Goal: Communication & Community: Answer question/provide support

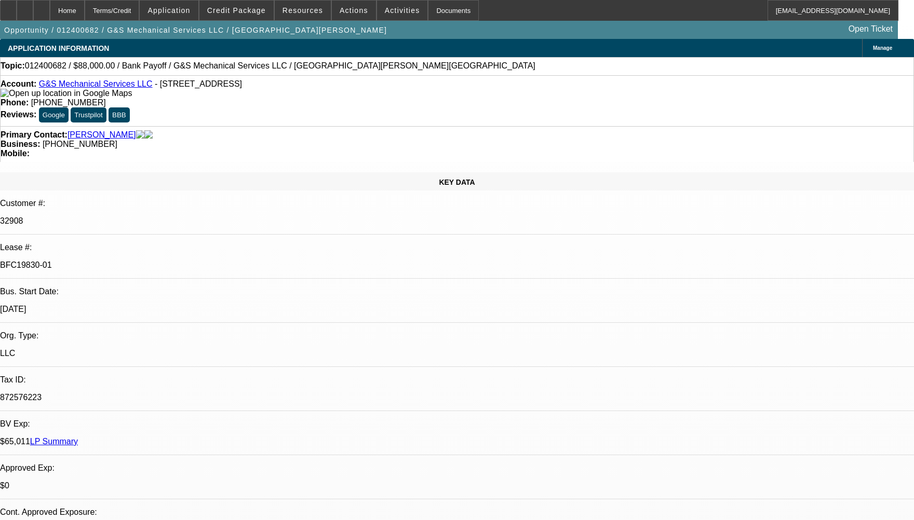
select select "0"
select select "2"
select select "0"
select select "2"
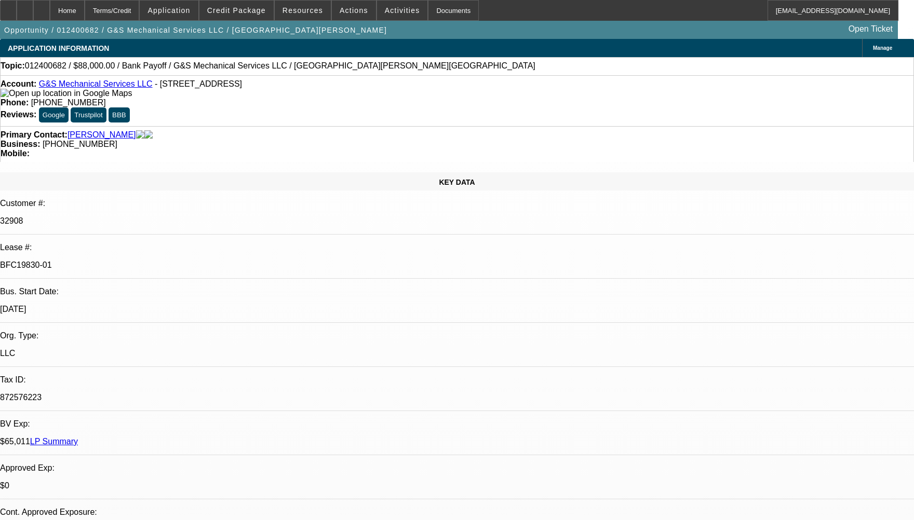
select select "0"
select select "2"
select select "0"
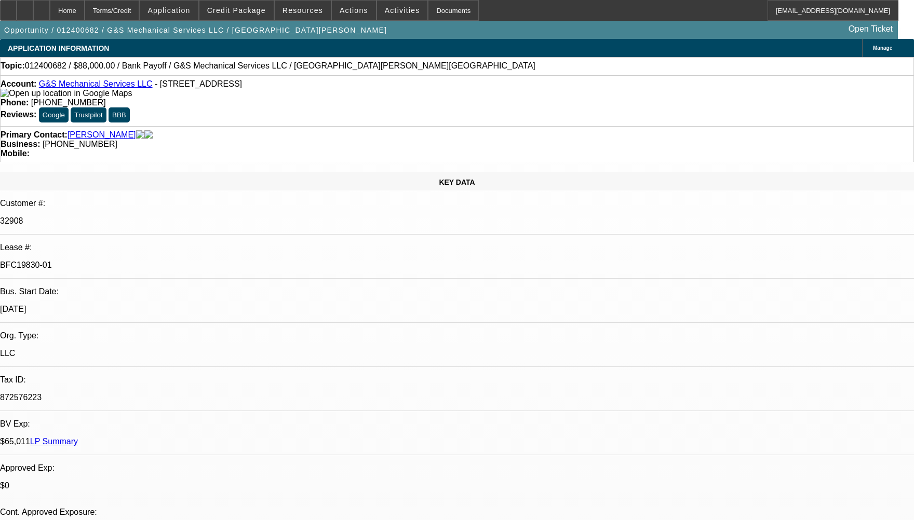
select select "2"
select select "0"
select select "1"
select select "2"
select select "6"
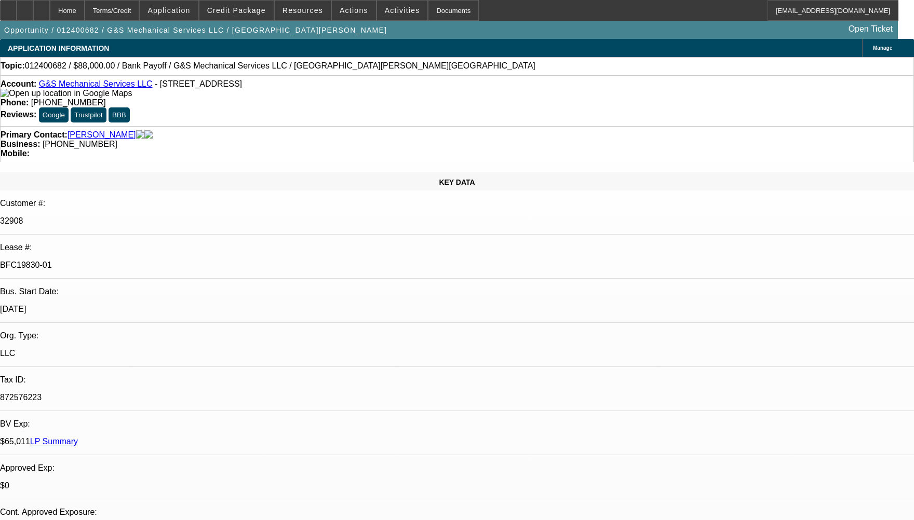
select select "1"
select select "2"
select select "6"
select select "1"
select select "2"
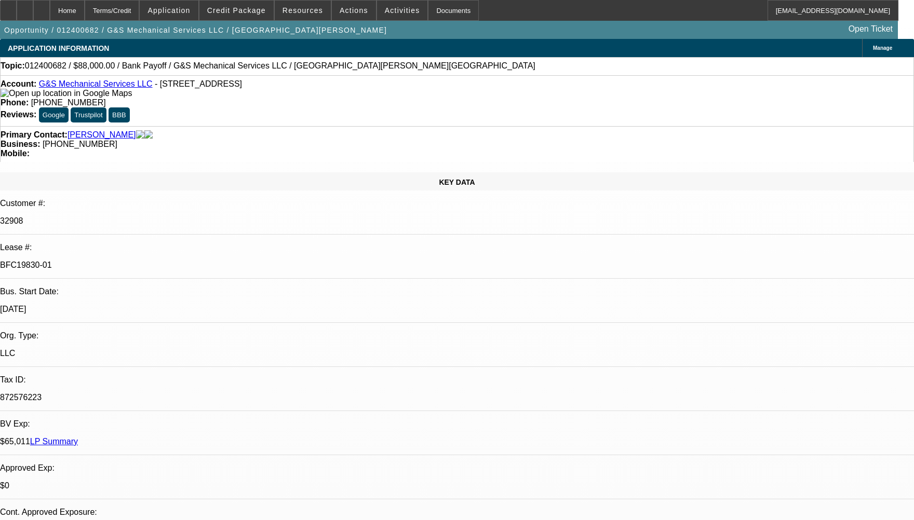
select select "6"
select select "1"
select select "2"
select select "6"
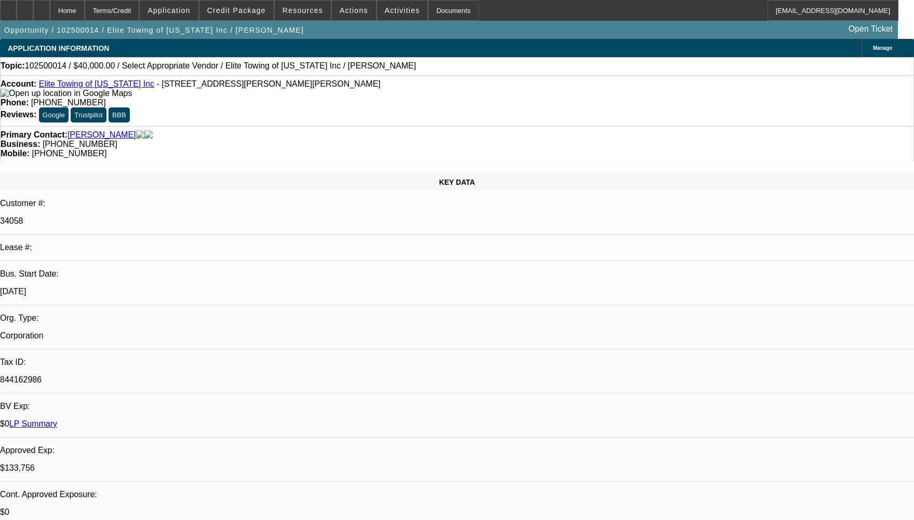
select select "0.2"
select select "2"
select select "0"
select select "6"
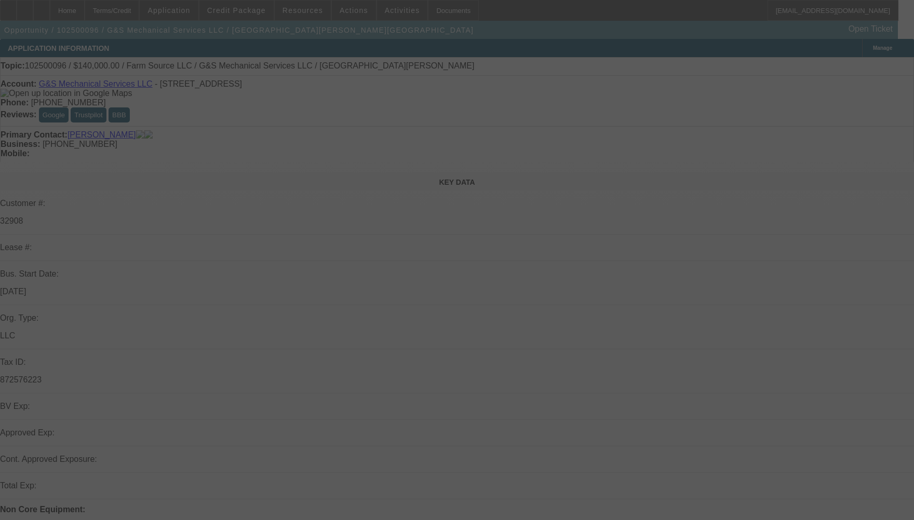
scroll to position [156, 0]
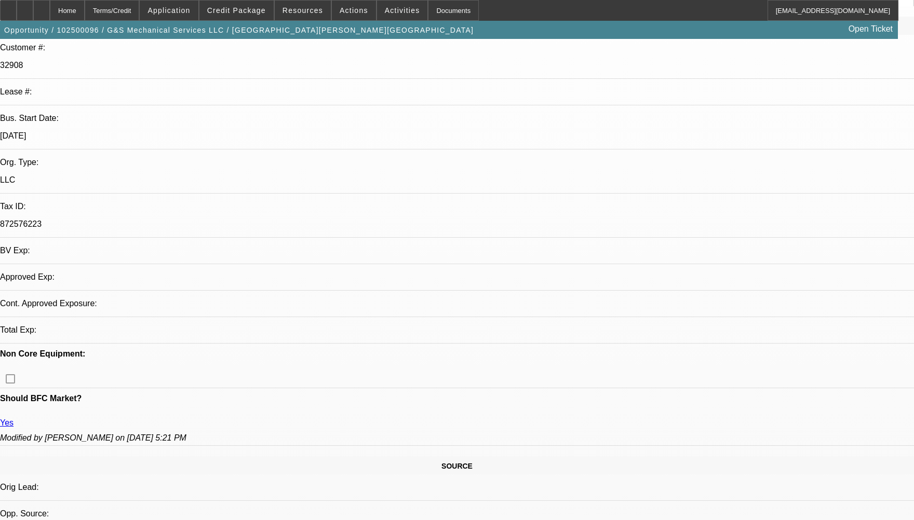
select select "0"
select select "2"
select select "0.1"
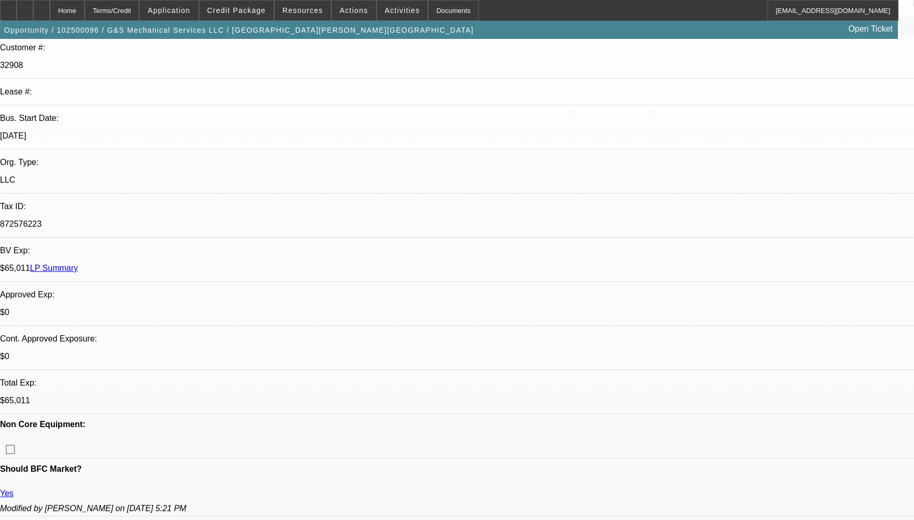
select select "1"
select select "2"
select select "4"
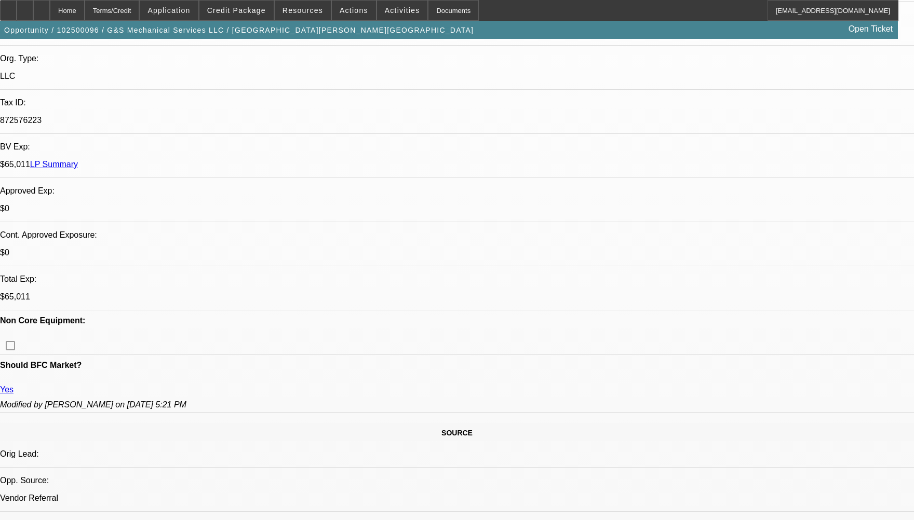
scroll to position [0, 0]
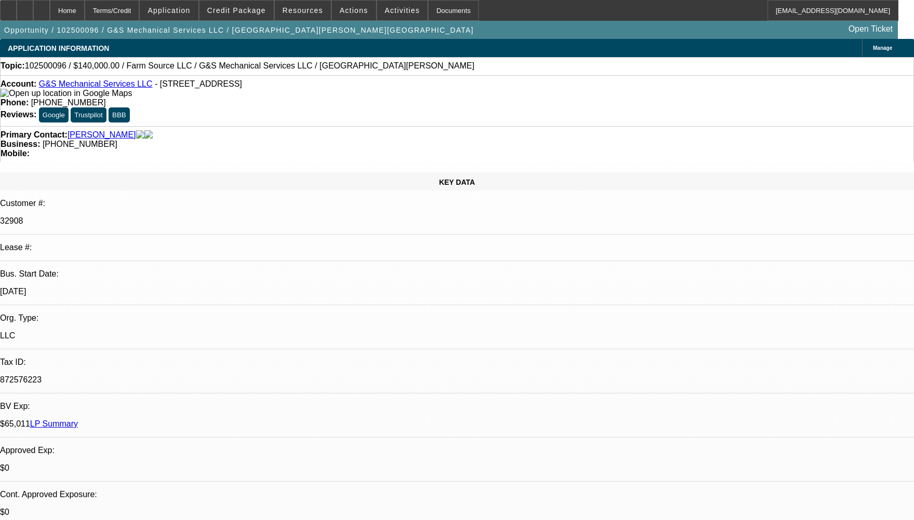
radio input "true"
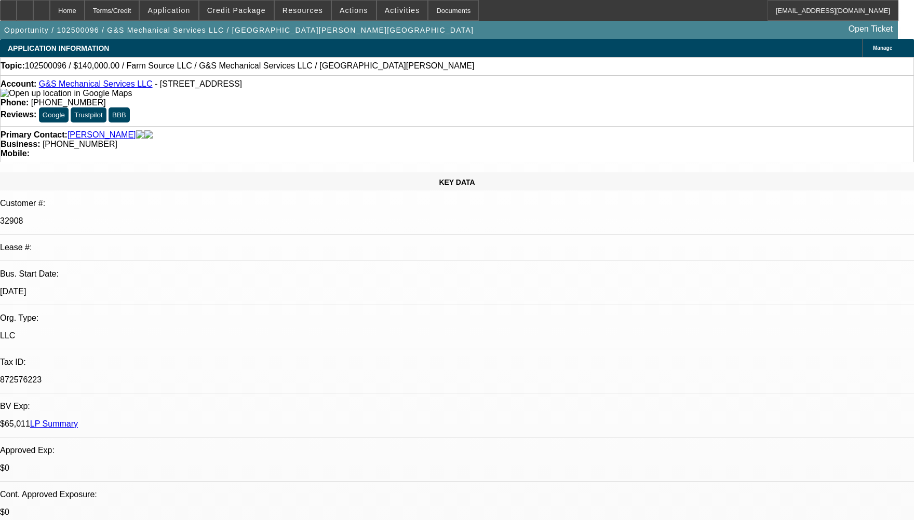
type textarea "CUSTOMER HAS 1 ACTIVE DEAL HE HAS BEEN PAYING WELL TO BEACON, WE HAD DEFAULTED …"
radio input "true"
